Goal: Task Accomplishment & Management: Manage account settings

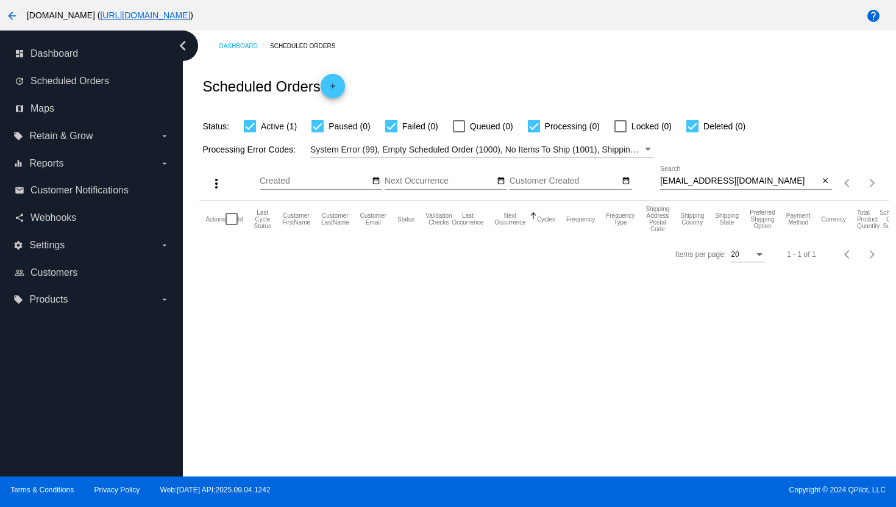
click at [13, 21] on mat-icon "arrow_back" at bounding box center [12, 16] width 15 height 15
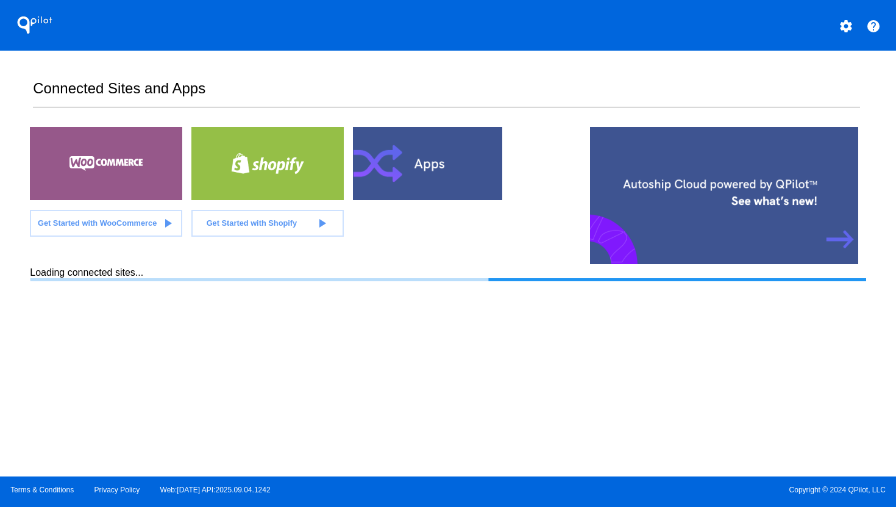
click at [844, 31] on mat-icon "settings" at bounding box center [846, 26] width 15 height 15
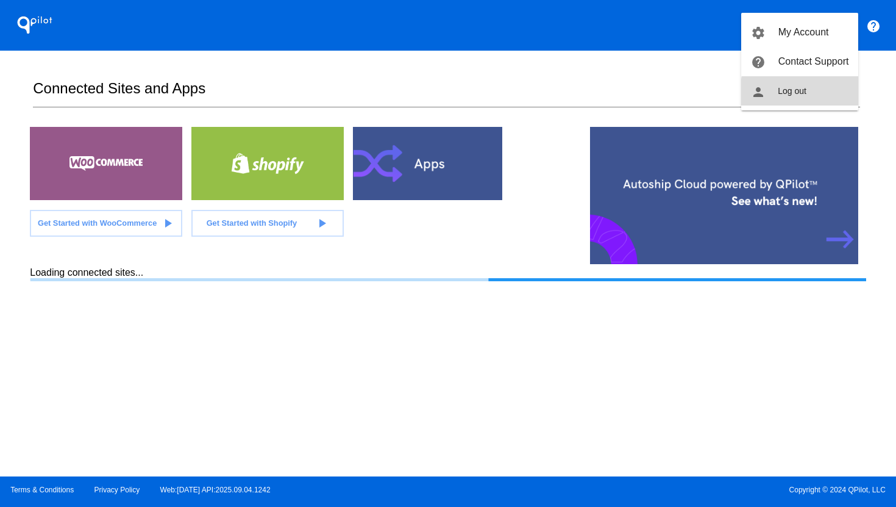
click at [828, 94] on button "person Log out" at bounding box center [800, 90] width 117 height 29
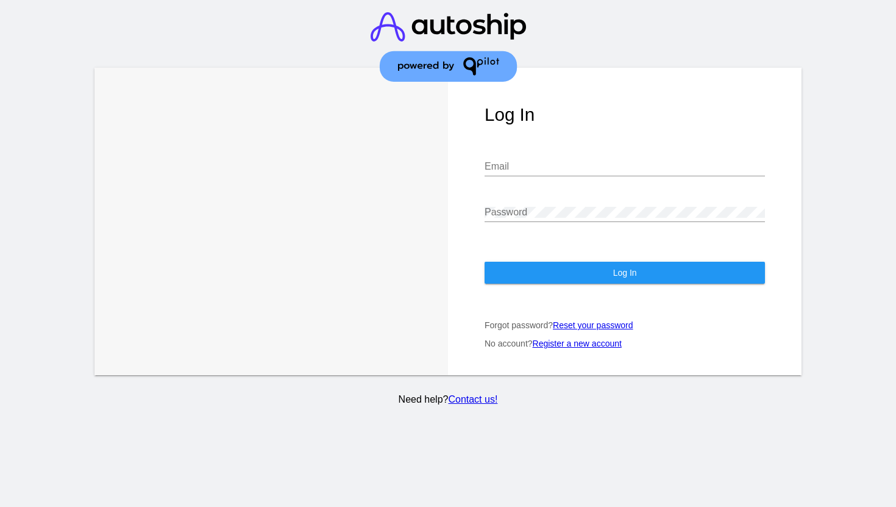
click at [632, 175] on div "Email" at bounding box center [625, 162] width 281 height 27
type input "[EMAIL_ADDRESS][DOMAIN_NAME]"
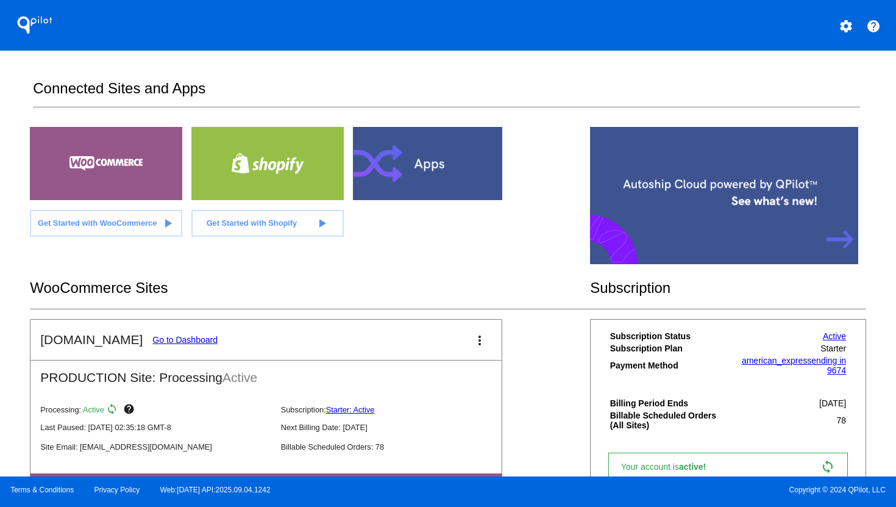
click at [172, 338] on link "Go to Dashboard" at bounding box center [184, 340] width 65 height 10
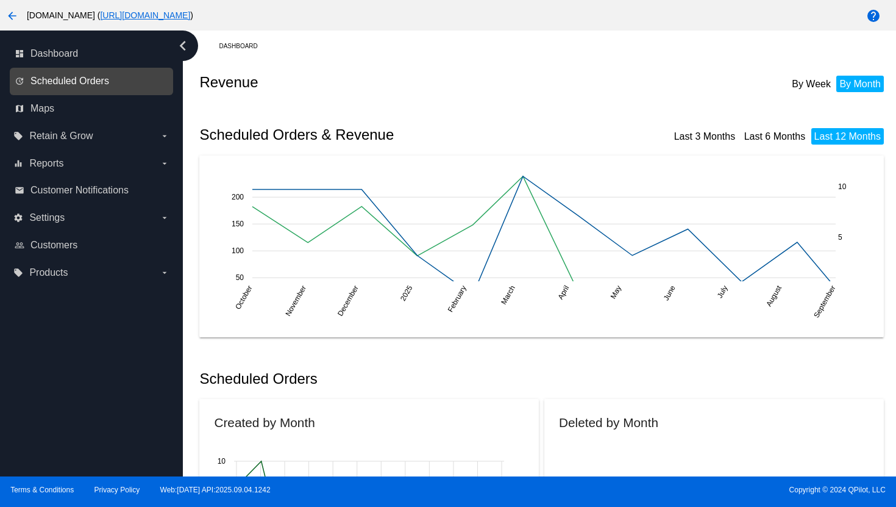
click at [88, 80] on span "Scheduled Orders" at bounding box center [69, 81] width 79 height 11
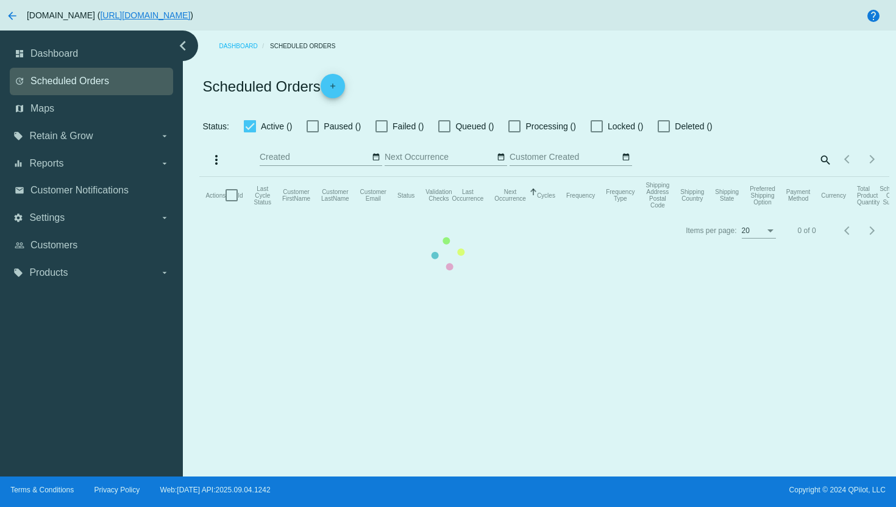
checkbox input "true"
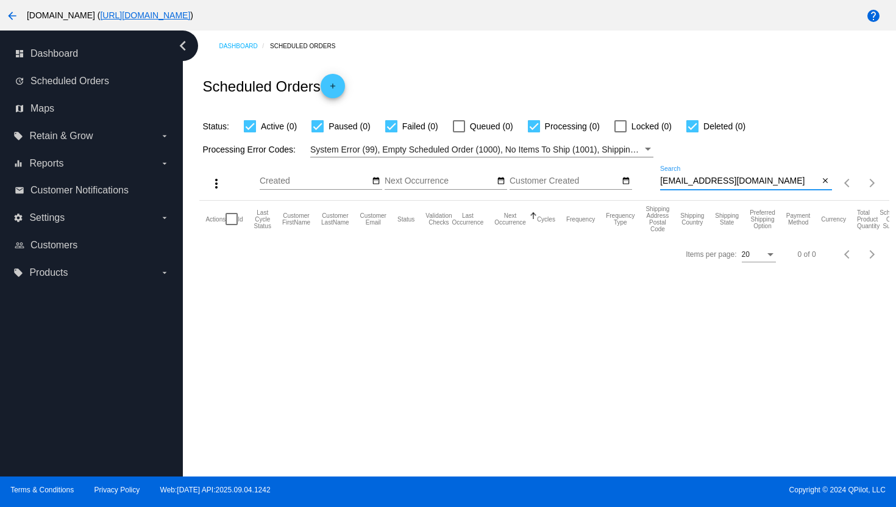
click at [714, 180] on input "[EMAIL_ADDRESS][DOMAIN_NAME]" at bounding box center [739, 181] width 159 height 10
paste input "moms3bratz@jun"
type input "[EMAIL_ADDRESS][DOMAIN_NAME]"
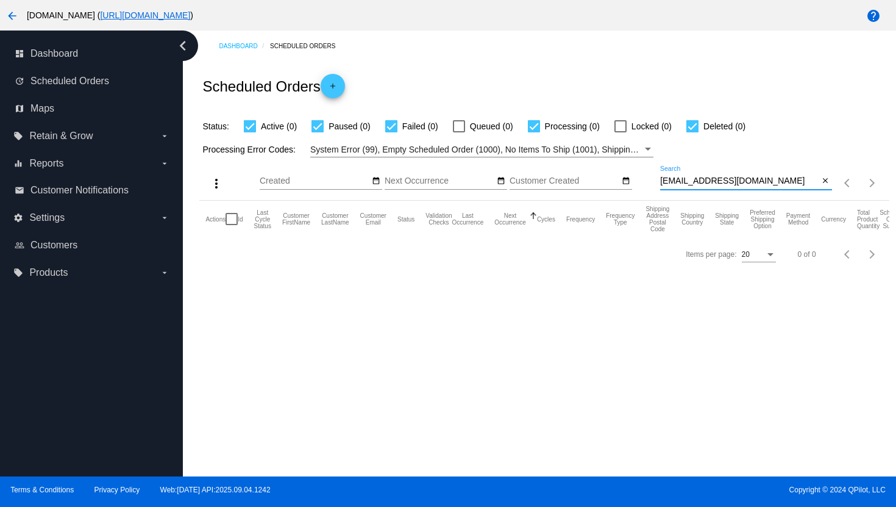
click at [15, 13] on mat-icon "arrow_back" at bounding box center [12, 16] width 15 height 15
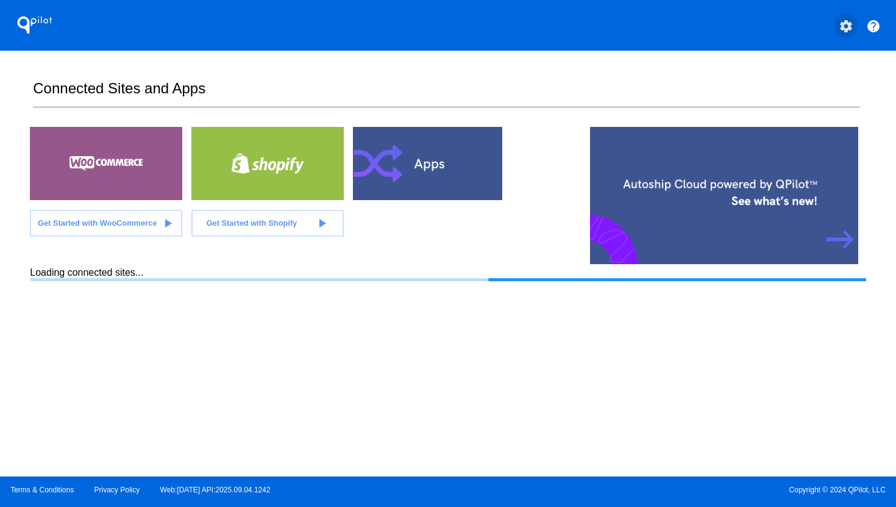
click at [850, 27] on mat-icon "settings" at bounding box center [846, 26] width 15 height 15
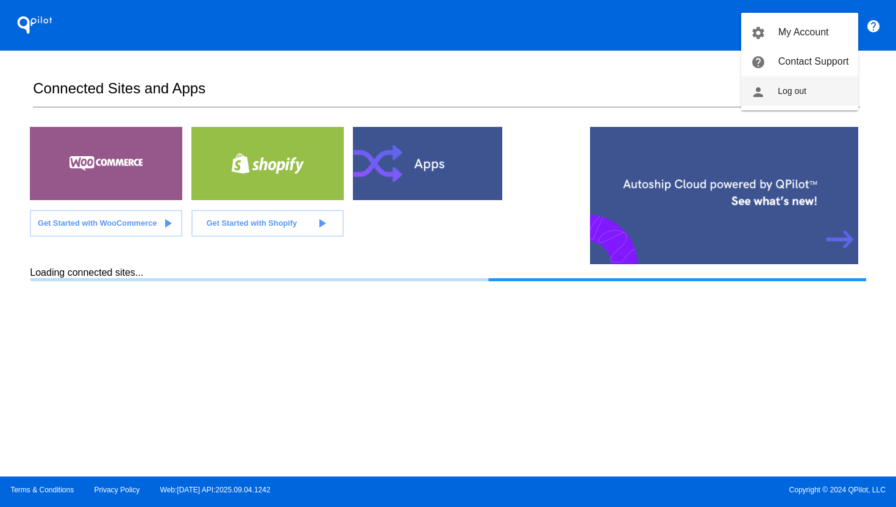
click at [809, 87] on button "person Log out" at bounding box center [800, 90] width 117 height 29
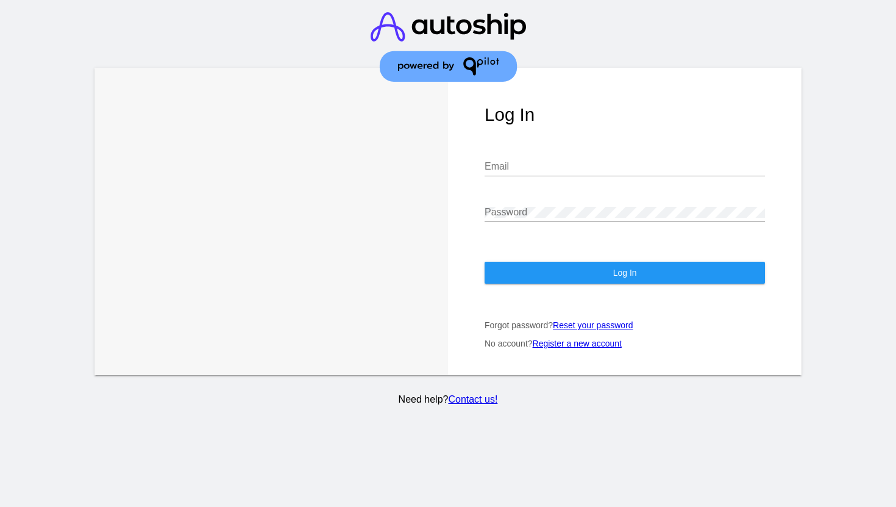
click at [589, 171] on input "Email" at bounding box center [625, 166] width 281 height 11
type input "[PERSON_NAME][EMAIL_ADDRESS][DOMAIN_NAME]"
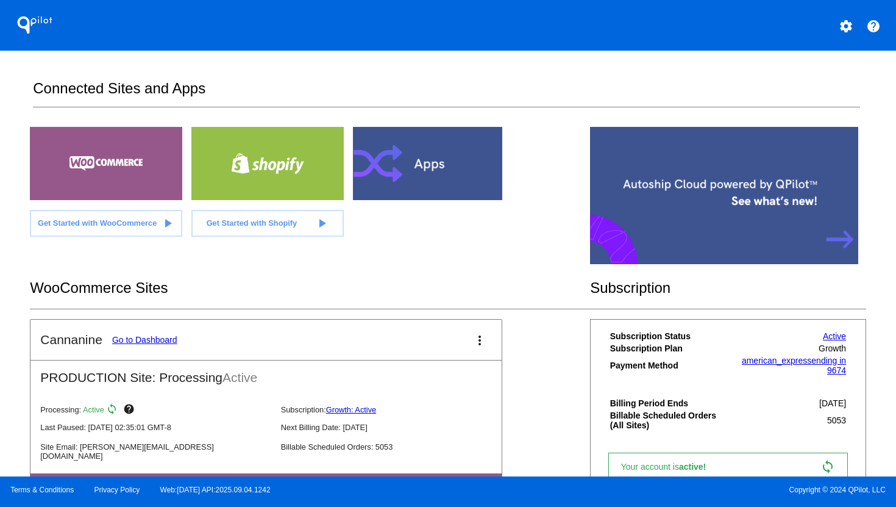
click at [132, 341] on link "Go to Dashboard" at bounding box center [144, 340] width 65 height 10
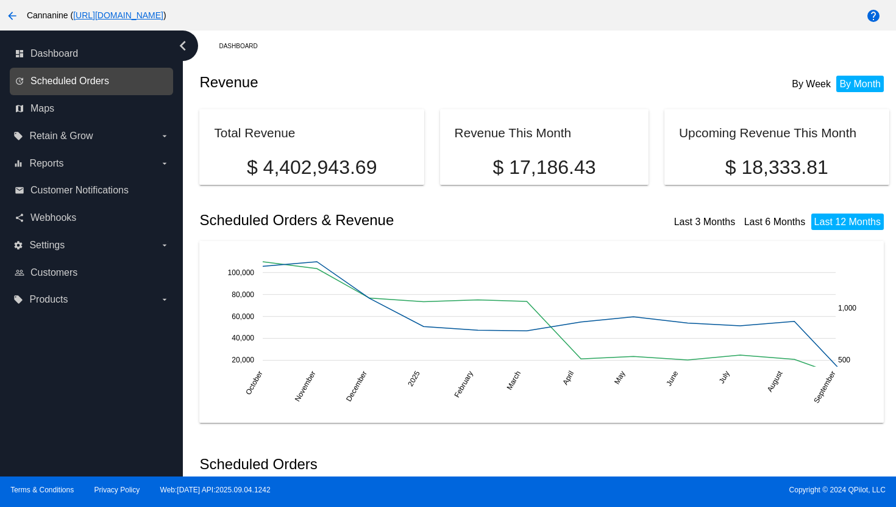
click at [77, 83] on span "Scheduled Orders" at bounding box center [69, 81] width 79 height 11
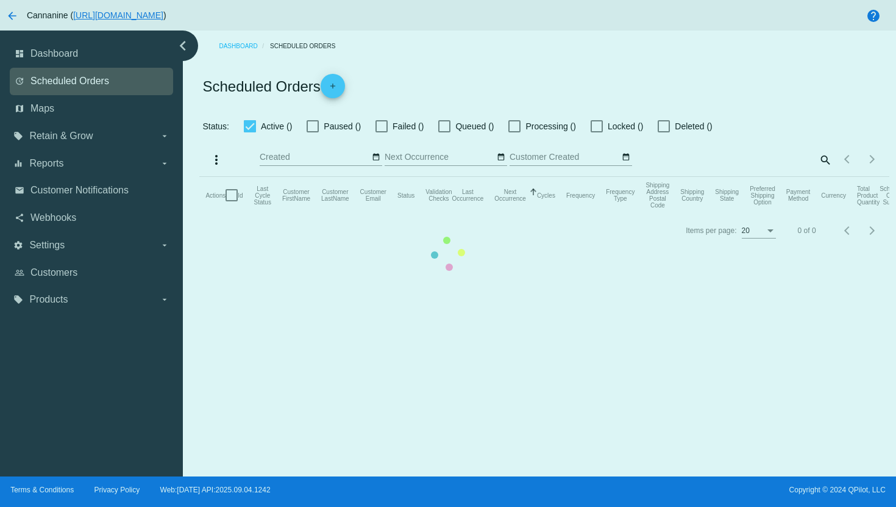
checkbox input "true"
